Goal: Task Accomplishment & Management: Manage account settings

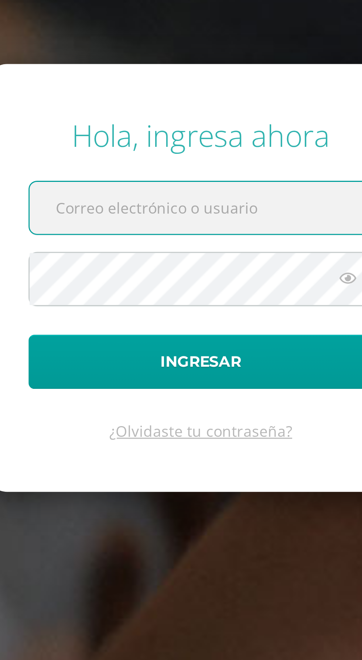
scroll to position [0, 0]
paste input "[EMAIL_ADDRESS][DOMAIN_NAME]"
type input "[EMAIL_ADDRESS][DOMAIN_NAME]"
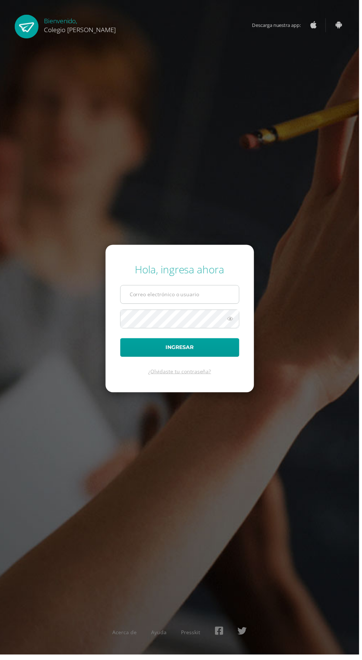
click at [196, 306] on input "text" at bounding box center [180, 297] width 119 height 18
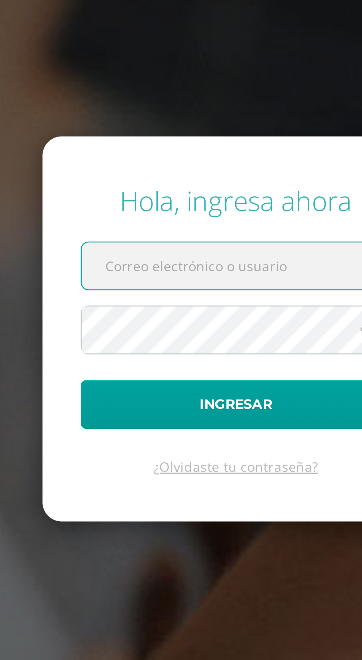
paste input "[EMAIL_ADDRESS][DOMAIN_NAME]"
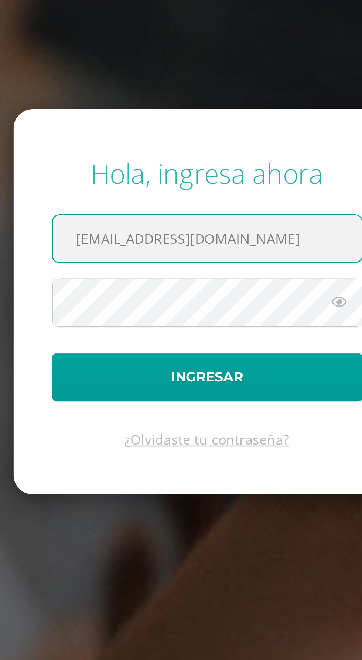
type input "[EMAIL_ADDRESS][DOMAIN_NAME]"
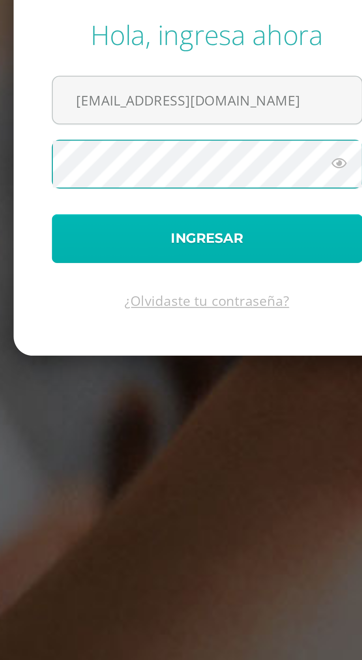
click at [194, 360] on button "Ingresar" at bounding box center [181, 350] width 120 height 19
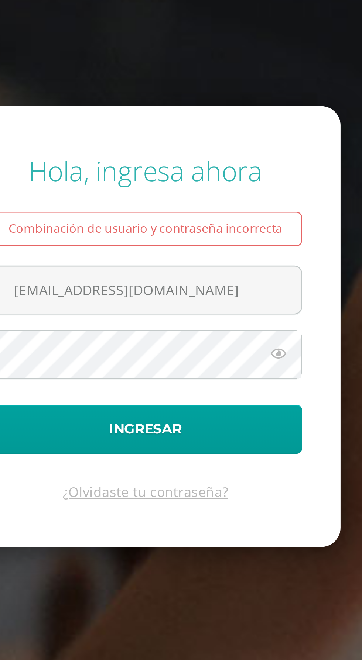
click at [234, 336] on icon at bounding box center [232, 331] width 10 height 9
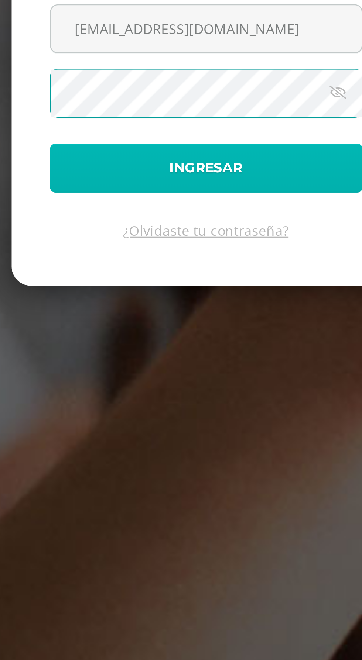
click at [208, 370] on button "Ingresar" at bounding box center [181, 360] width 120 height 19
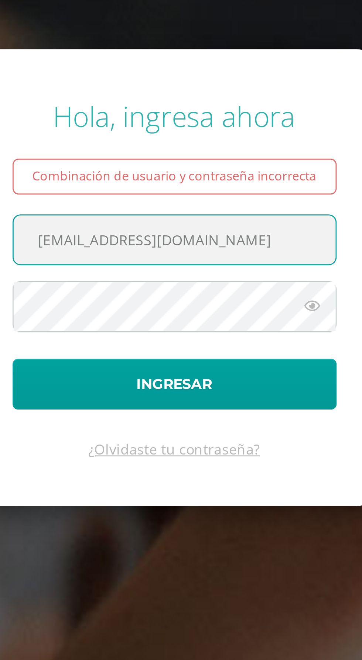
type input "[EMAIL_ADDRESS][DOMAIN_NAME]"
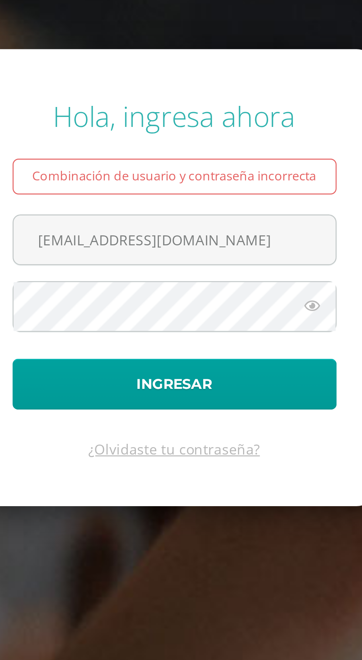
click at [121, 351] on button "Ingresar" at bounding box center [181, 360] width 120 height 19
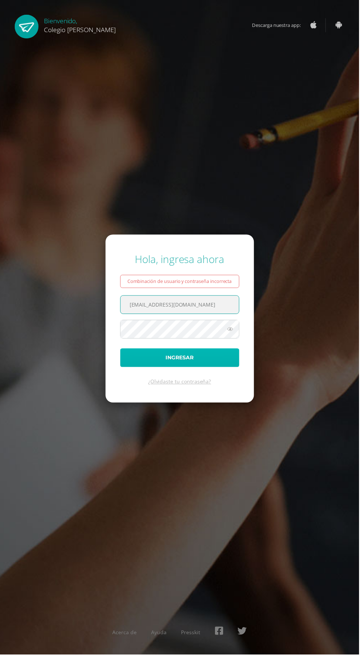
click at [223, 370] on button "Ingresar" at bounding box center [181, 360] width 120 height 19
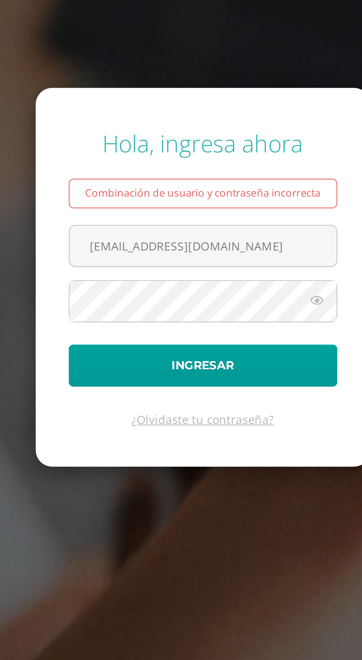
scroll to position [2, 0]
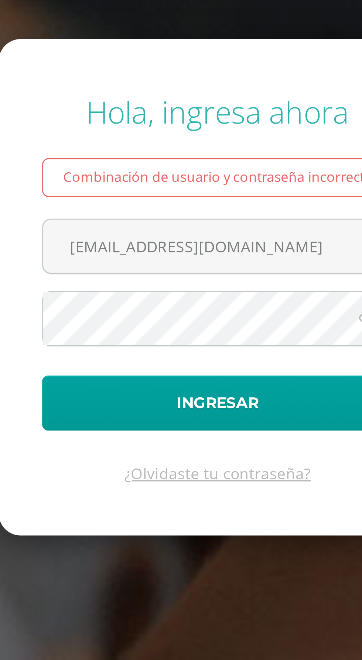
click at [121, 351] on button "Ingresar" at bounding box center [181, 360] width 120 height 19
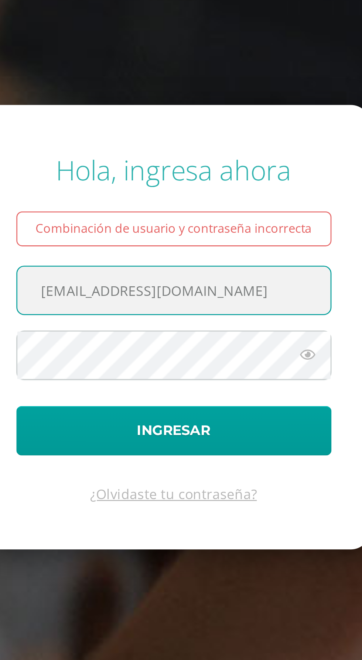
scroll to position [2, 0]
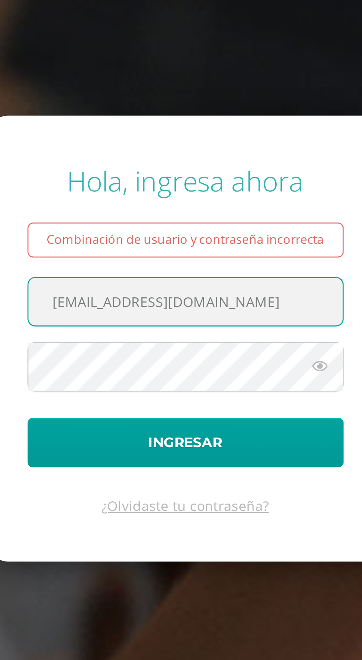
click at [226, 316] on input "[EMAIL_ADDRESS][DOMAIN_NAME]" at bounding box center [180, 307] width 119 height 18
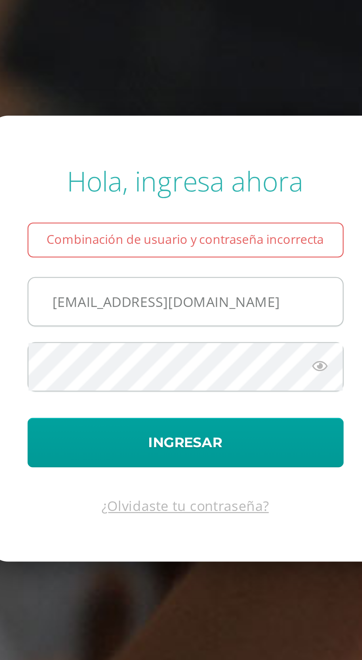
click at [121, 351] on button "Ingresar" at bounding box center [181, 360] width 120 height 19
